Goal: Task Accomplishment & Management: Manage account settings

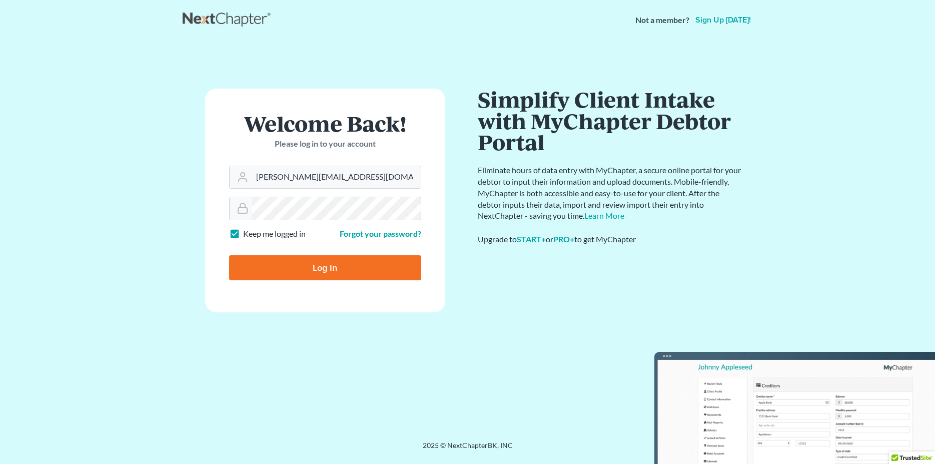
drag, startPoint x: 346, startPoint y: 268, endPoint x: 348, endPoint y: 254, distance: 13.7
click at [348, 254] on div "Log In" at bounding box center [325, 263] width 192 height 33
click at [355, 266] on input "Log In" at bounding box center [325, 267] width 192 height 25
type input "Thinking..."
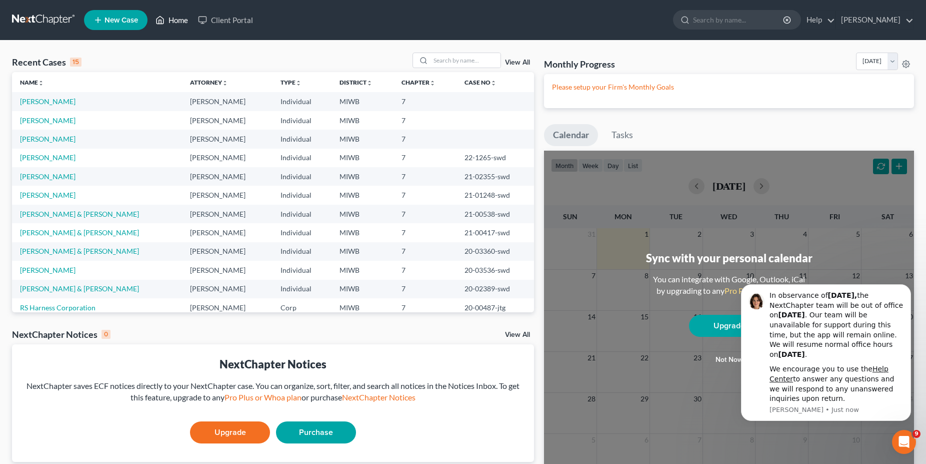
click at [178, 19] on link "Home" at bounding box center [172, 20] width 43 height 18
click at [892, 18] on link "[PERSON_NAME]" at bounding box center [875, 20] width 78 height 18
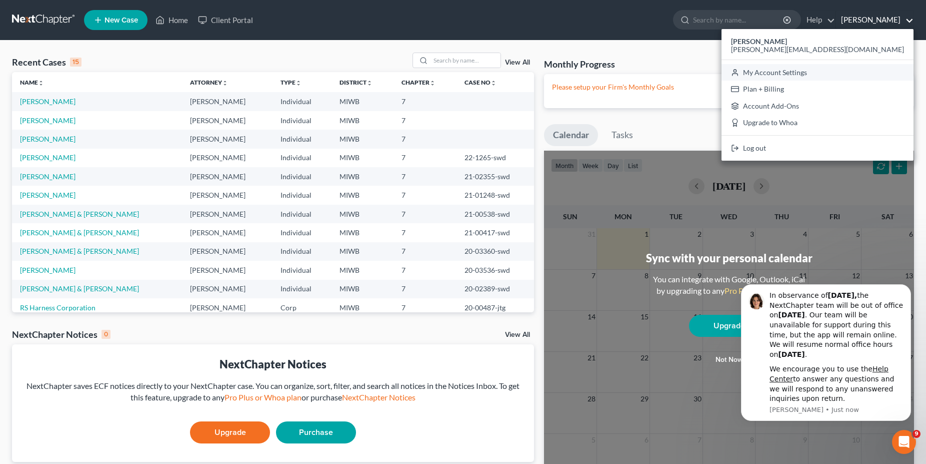
click at [857, 72] on link "My Account Settings" at bounding box center [818, 72] width 192 height 17
select select "24"
select select "23"
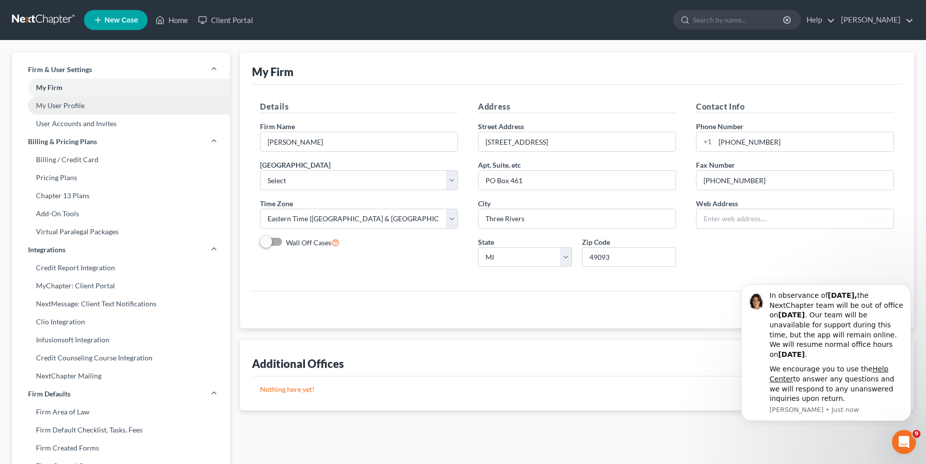
click at [73, 104] on link "My User Profile" at bounding box center [121, 106] width 218 height 18
select select "23"
select select "41"
select select "attorney"
select select "0"
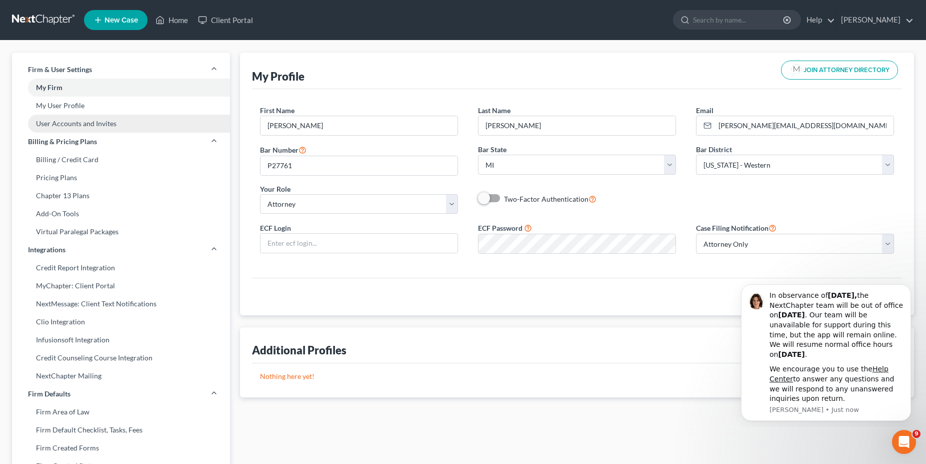
click at [85, 128] on link "User Accounts and Invites" at bounding box center [121, 124] width 218 height 18
select select "0"
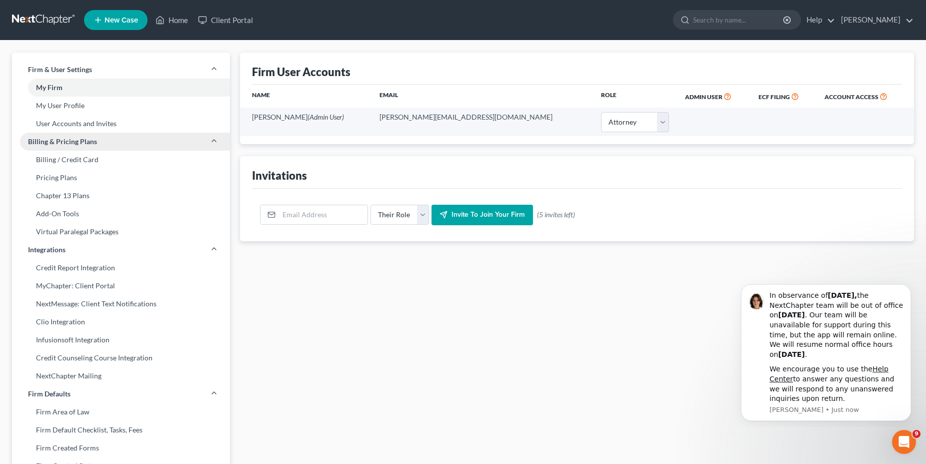
click at [215, 142] on icon at bounding box center [214, 141] width 8 height 8
click at [213, 142] on icon at bounding box center [214, 141] width 8 height 8
click at [62, 180] on link "Pricing Plans" at bounding box center [121, 178] width 218 height 18
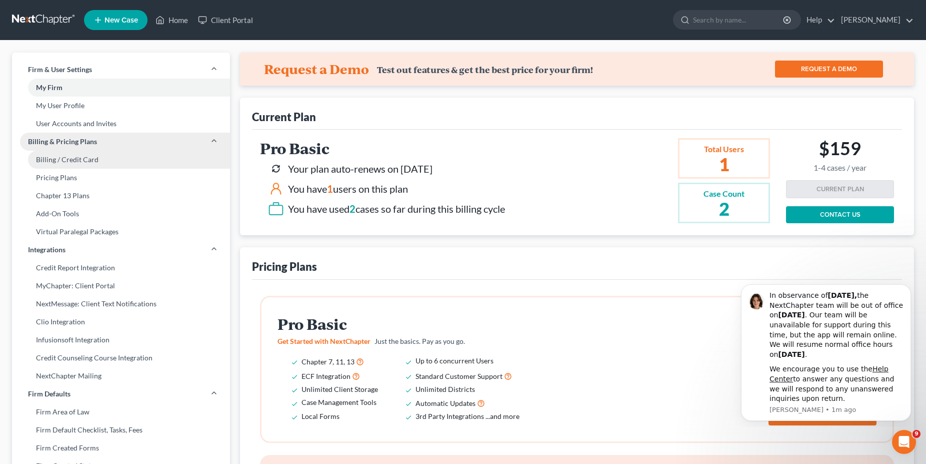
click at [72, 165] on link "Billing / Credit Card" at bounding box center [121, 160] width 218 height 18
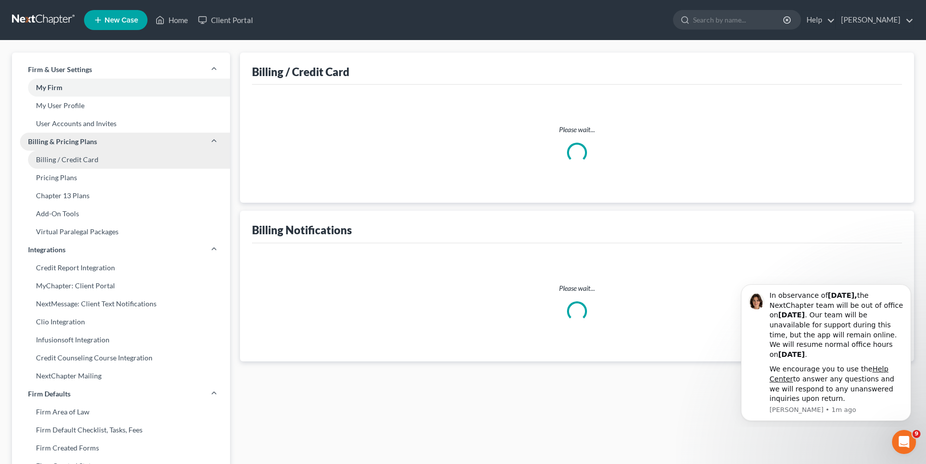
select select "23"
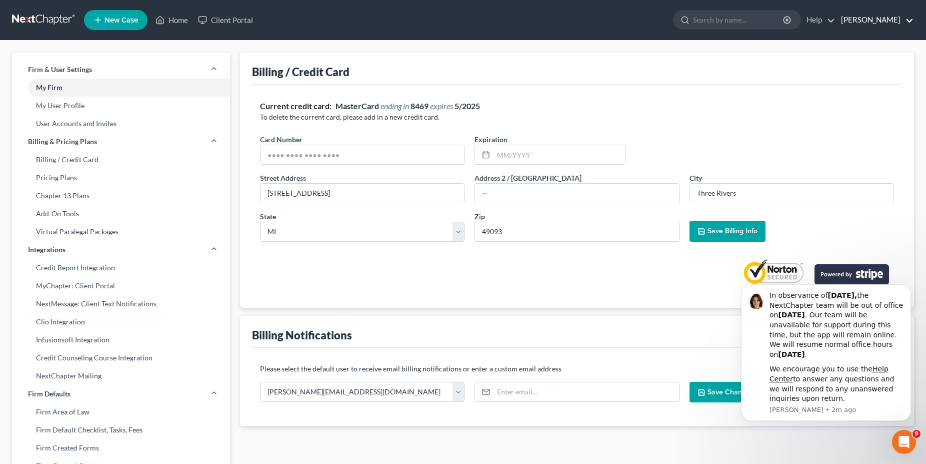
click at [892, 19] on link "[PERSON_NAME]" at bounding box center [875, 20] width 78 height 18
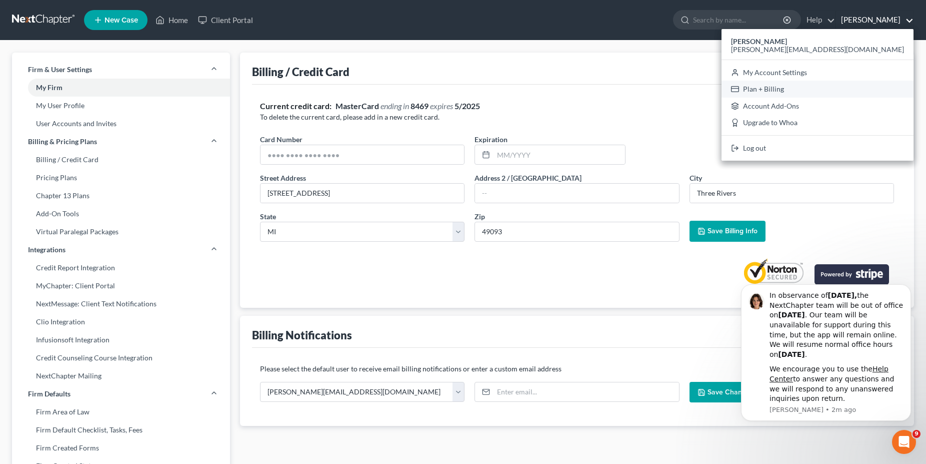
click at [853, 89] on link "Plan + Billing" at bounding box center [818, 89] width 192 height 17
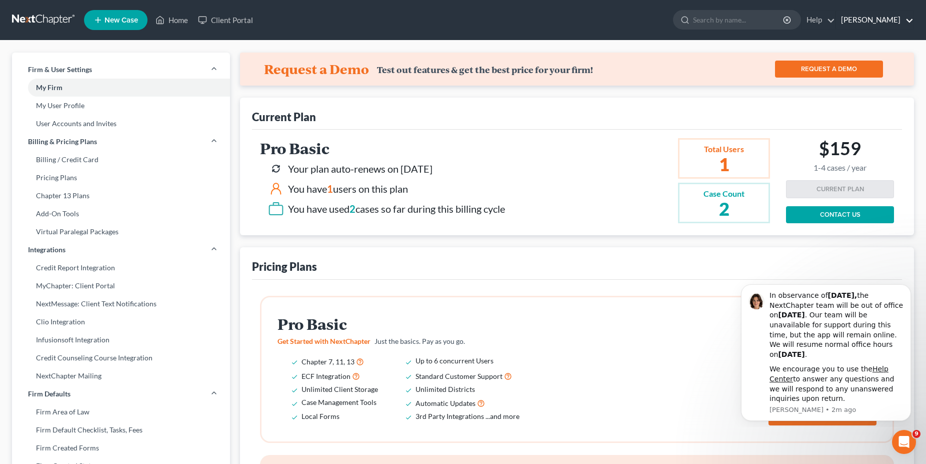
click at [884, 17] on link "[PERSON_NAME]" at bounding box center [875, 20] width 78 height 18
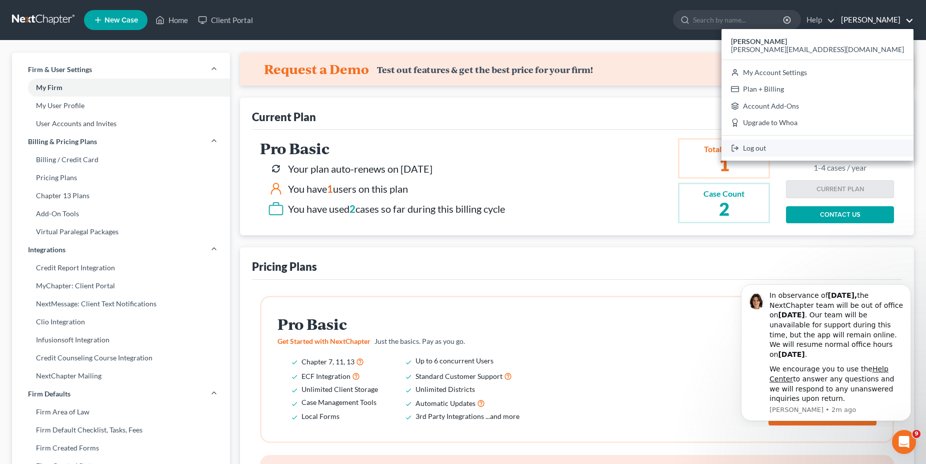
click at [849, 148] on link "Log out" at bounding box center [818, 148] width 192 height 17
